Goal: Transaction & Acquisition: Purchase product/service

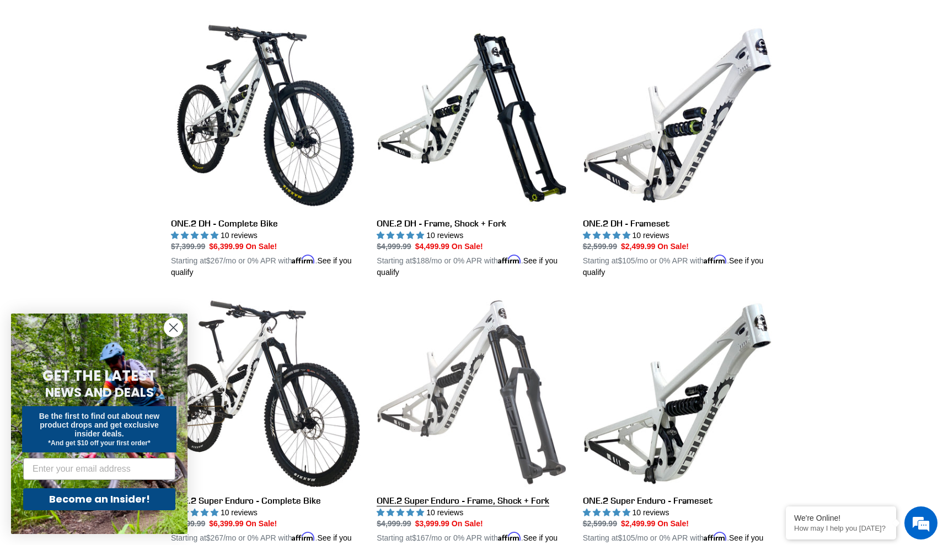
scroll to position [302, 0]
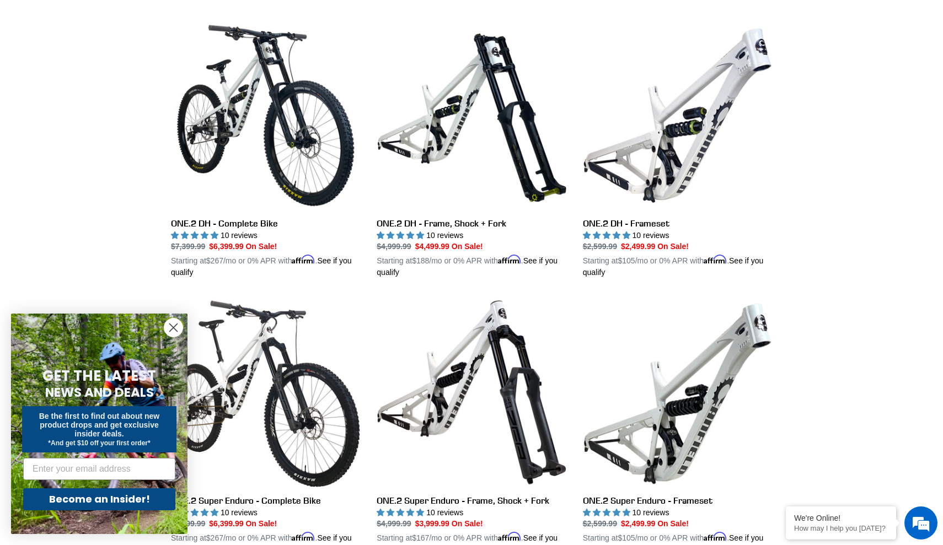
click at [181, 323] on circle "Close dialog" at bounding box center [173, 328] width 18 height 18
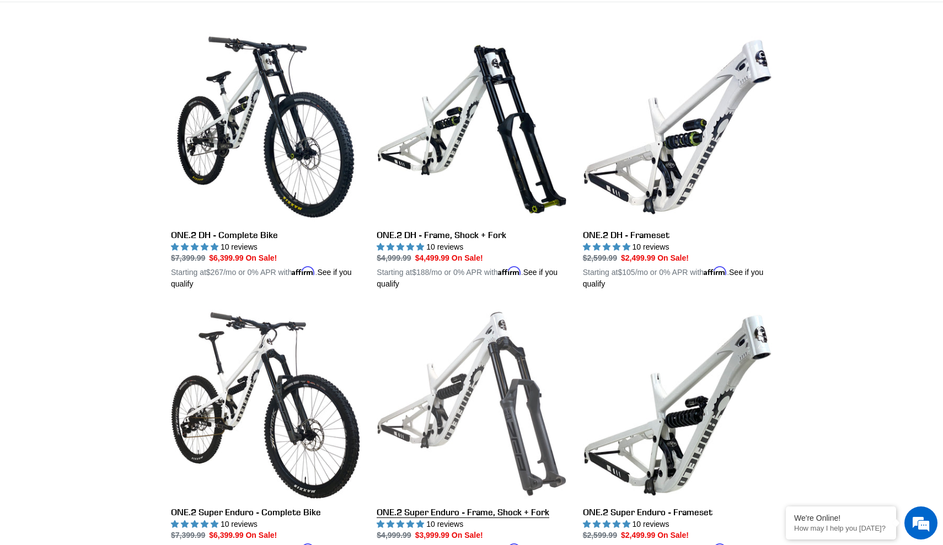
scroll to position [294, 0]
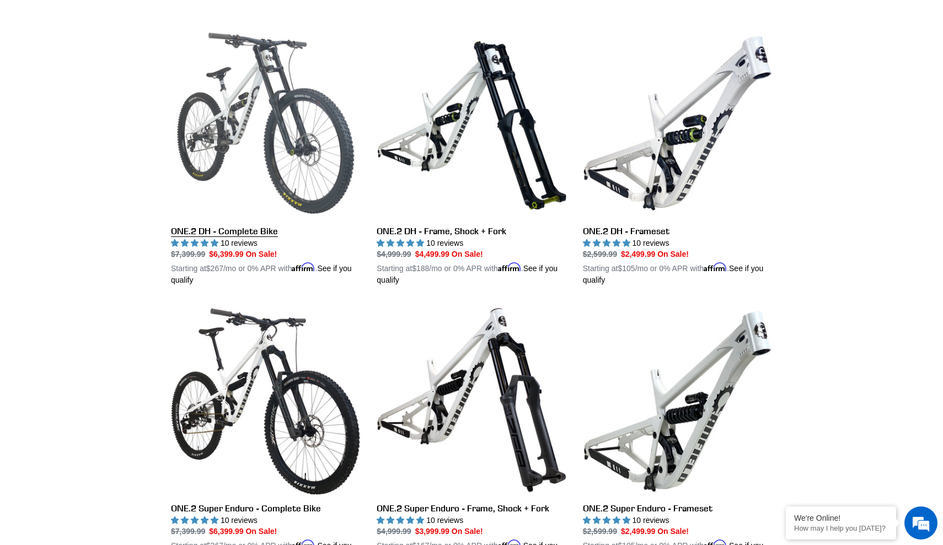
click at [268, 126] on link "ONE.2 DH - Complete Bike" at bounding box center [265, 158] width 189 height 258
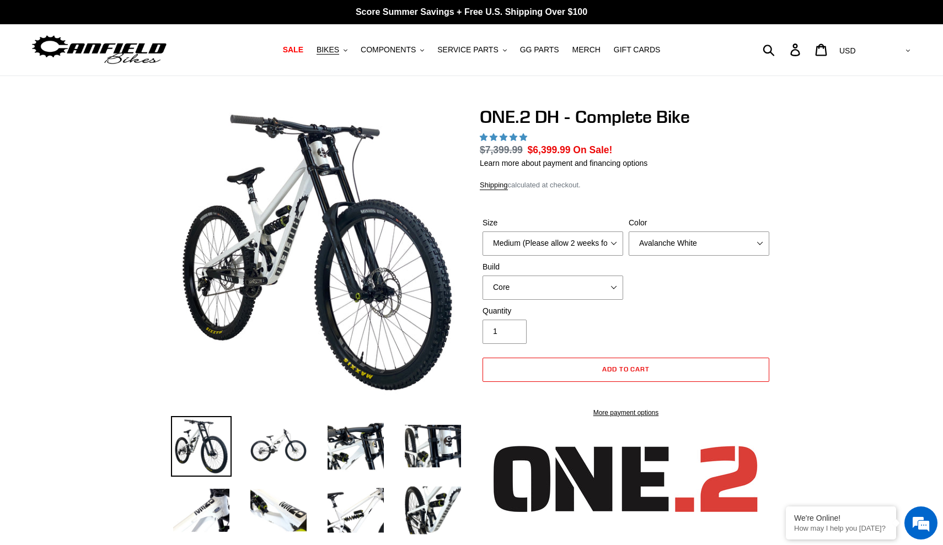
select select "highest-rating"
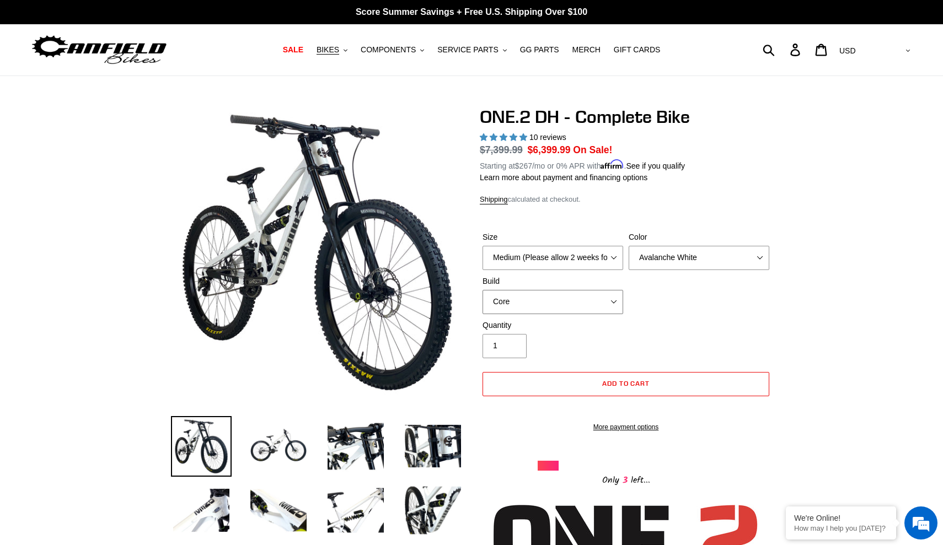
select select "Pro"
select select "Large (Sold Out)"
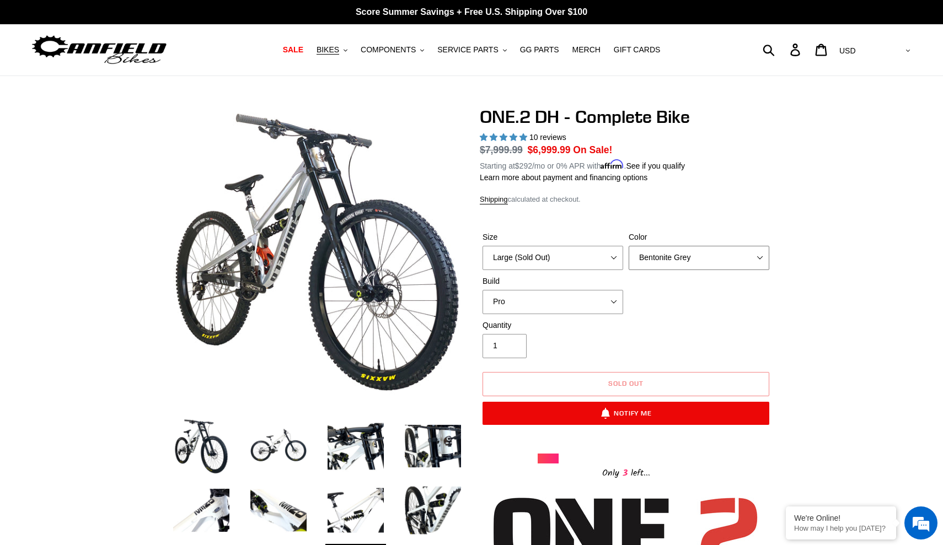
select select "Avalanche White"
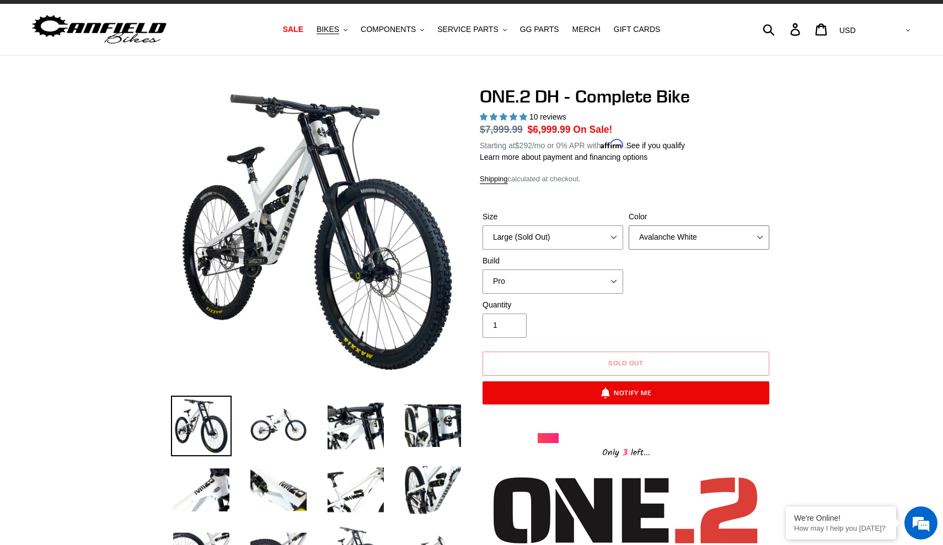
scroll to position [22, 0]
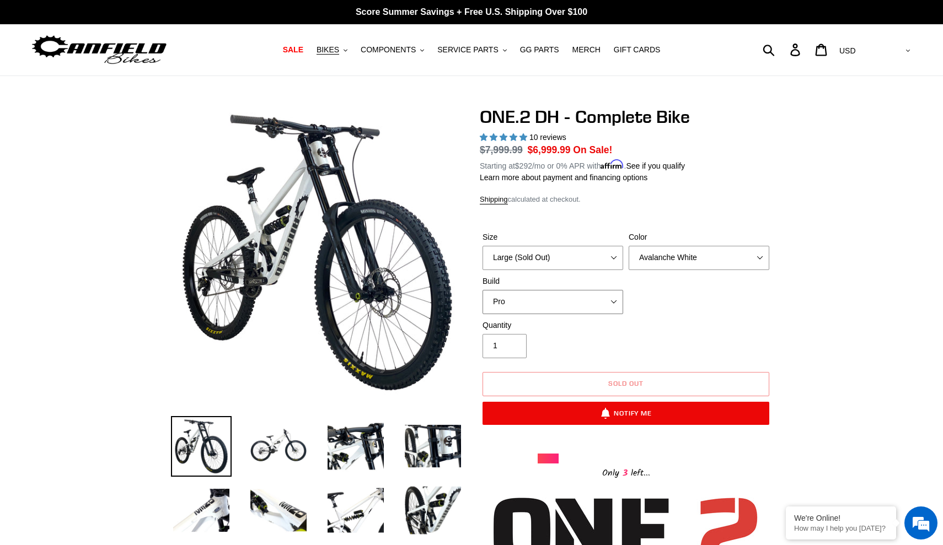
select select "Core"
